Goal: Information Seeking & Learning: Learn about a topic

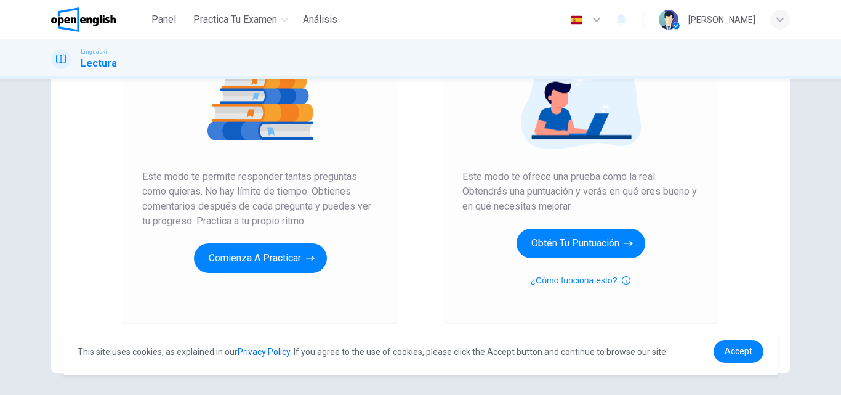
scroll to position [159, 0]
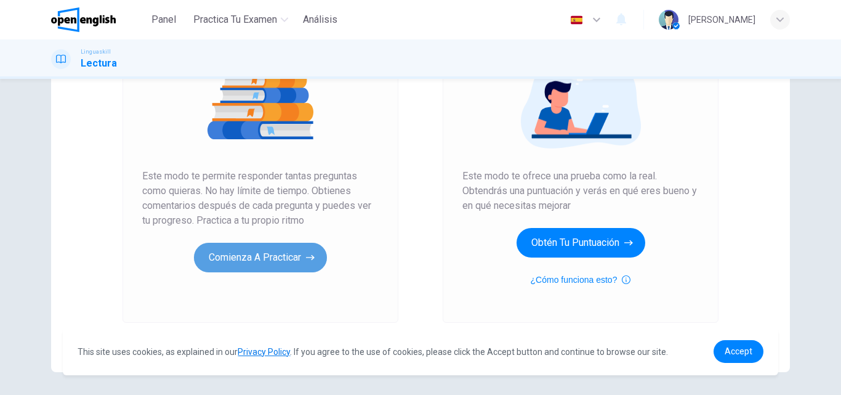
click at [294, 260] on button "Comienza a practicar" at bounding box center [260, 258] width 133 height 30
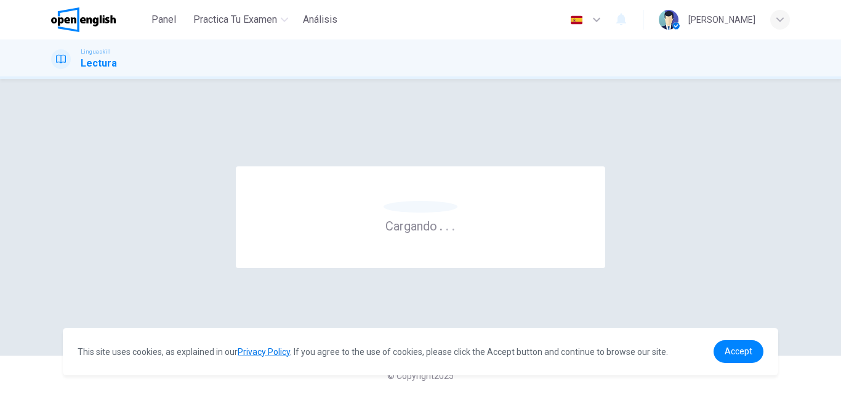
scroll to position [0, 0]
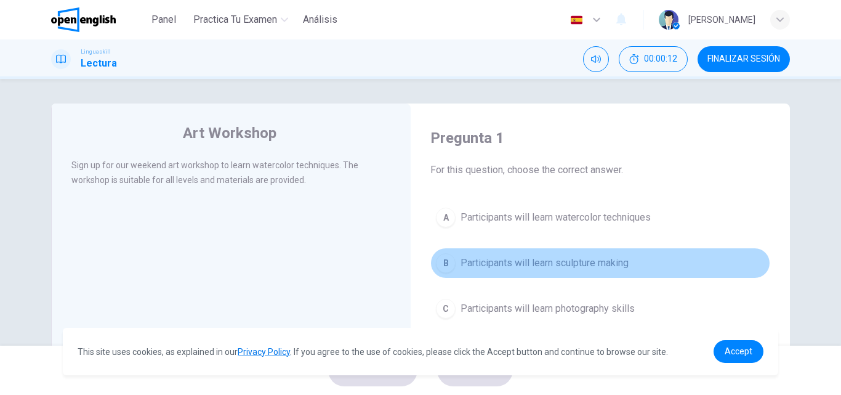
click at [450, 259] on div "B" at bounding box center [446, 263] width 20 height 20
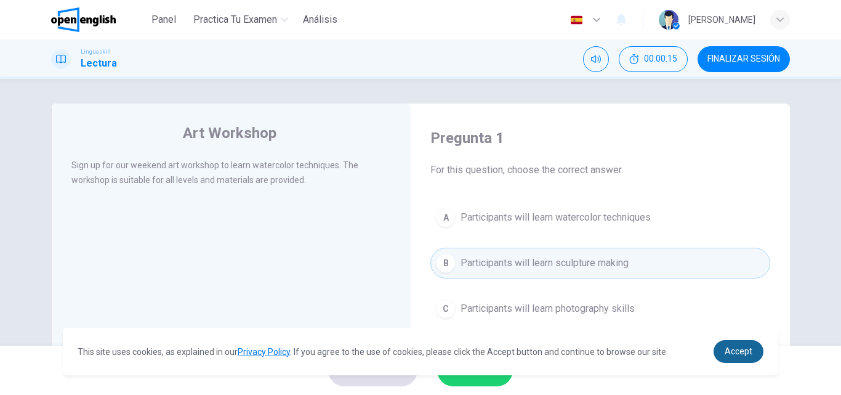
click at [737, 346] on span "Accept" at bounding box center [739, 351] width 28 height 10
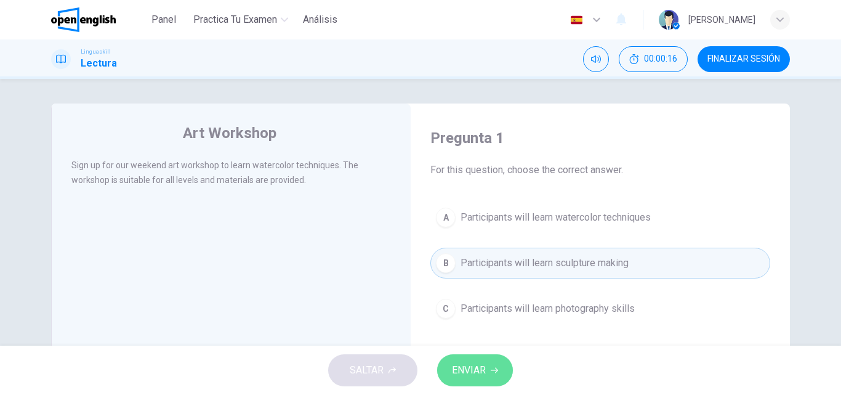
click at [490, 376] on button "ENVIAR" at bounding box center [475, 370] width 76 height 32
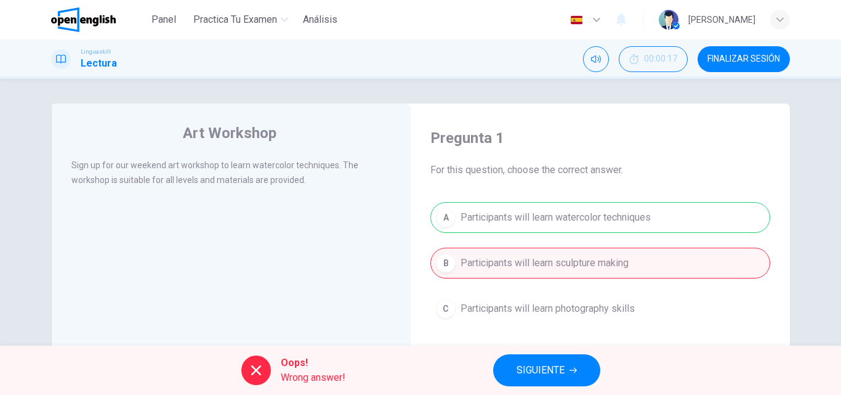
click at [512, 209] on div "A Participants will learn watercolor techniques B Participants will learn sculp…" at bounding box center [600, 263] width 340 height 122
click at [552, 371] on span "SIGUIENTE" at bounding box center [541, 369] width 48 height 17
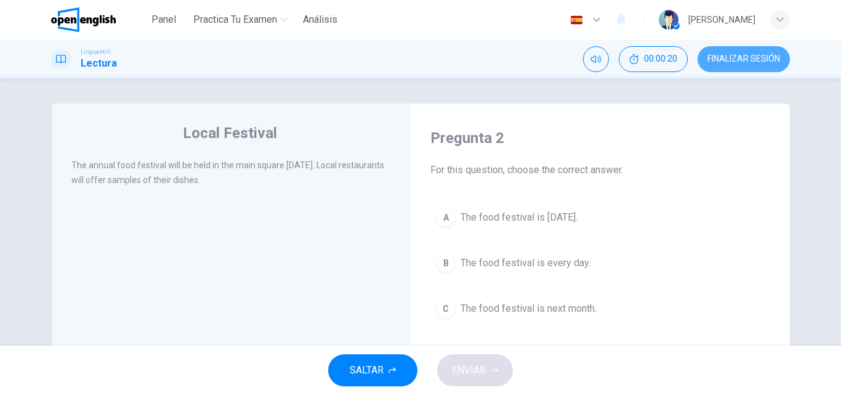
click at [775, 48] on button "FINALIZAR SESIÓN" at bounding box center [744, 59] width 92 height 26
